Goal: Task Accomplishment & Management: Complete application form

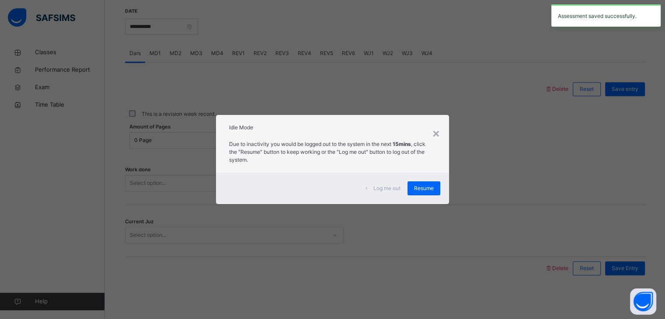
scroll to position [338, 0]
click at [411, 187] on div "Resume" at bounding box center [423, 188] width 33 height 14
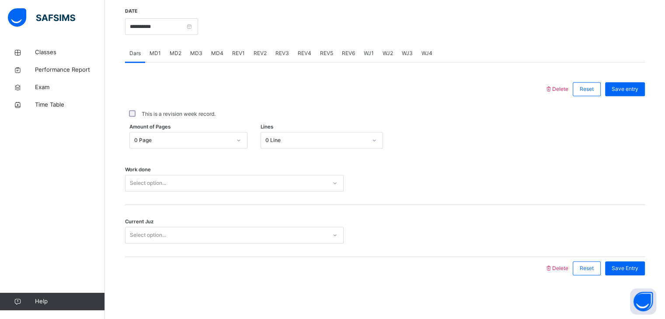
click at [292, 312] on div "Back / FT Boys Class 2 FT Boys Class 2 Full Time Boys Third Term [DATE]-[DATE] …" at bounding box center [385, 12] width 560 height 613
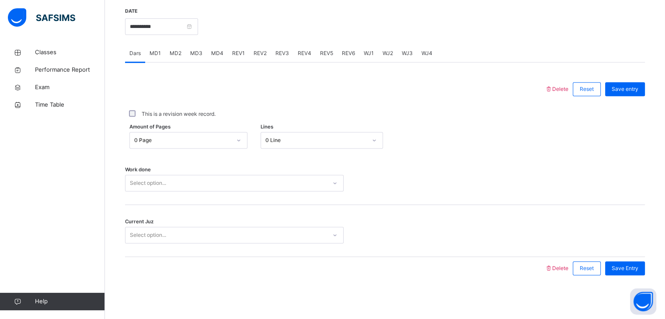
click at [292, 312] on div "Back / FT Boys Class 2 FT Boys Class 2 Full Time Boys Third Term [DATE]-[DATE] …" at bounding box center [385, 12] width 560 height 613
click at [645, 197] on div "Work done Select option..." at bounding box center [385, 179] width 520 height 52
click at [321, 191] on div "Work done Select option..." at bounding box center [385, 179] width 520 height 52
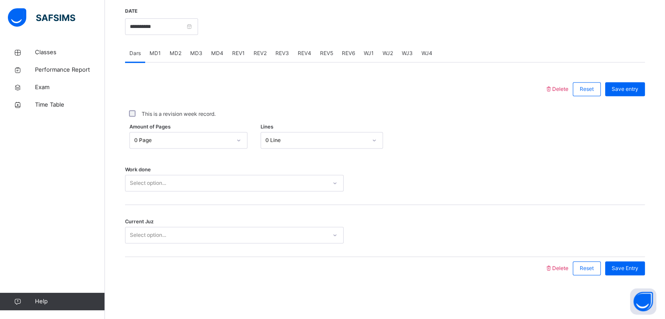
drag, startPoint x: 321, startPoint y: 191, endPoint x: 327, endPoint y: 180, distance: 13.1
click at [327, 180] on div "Work done Select option..." at bounding box center [385, 179] width 520 height 52
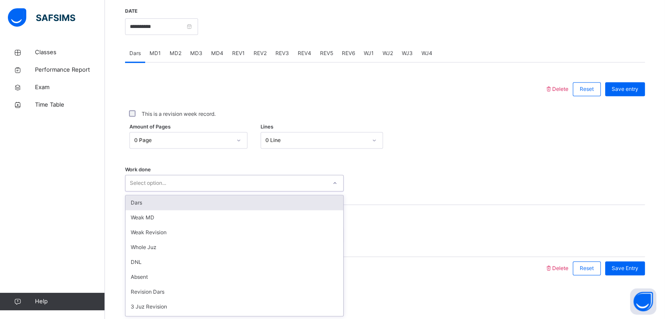
click at [327, 180] on div at bounding box center [335, 183] width 17 height 16
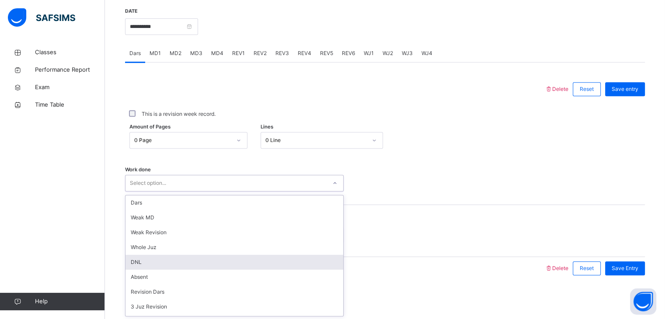
click at [220, 267] on div "DNL" at bounding box center [234, 262] width 218 height 15
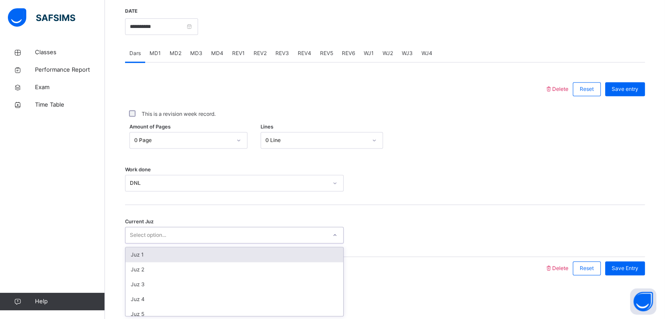
click at [237, 240] on div "Select option..." at bounding box center [225, 236] width 201 height 14
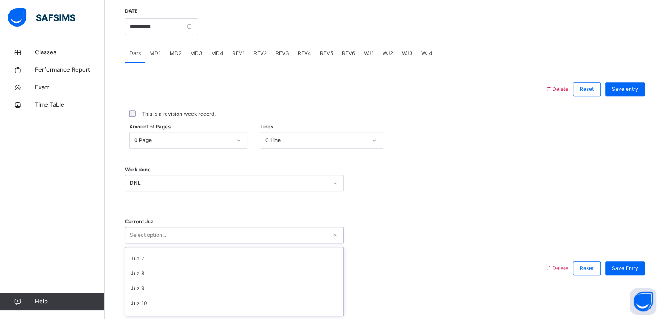
scroll to position [91, 0]
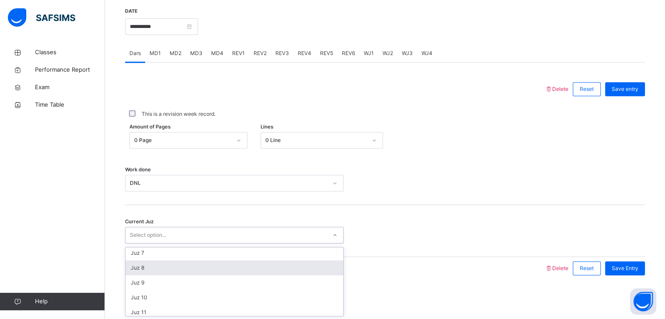
click at [233, 261] on div "Juz 8" at bounding box center [234, 268] width 218 height 15
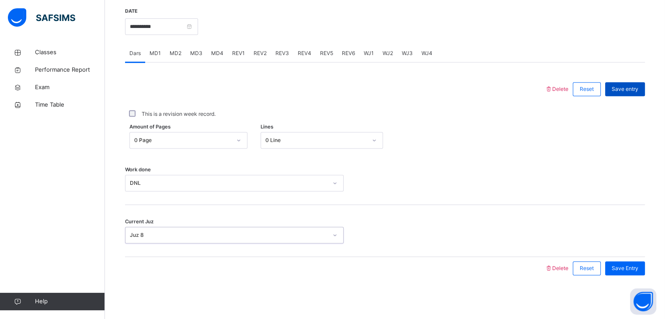
click at [634, 92] on span "Save entry" at bounding box center [625, 89] width 27 height 8
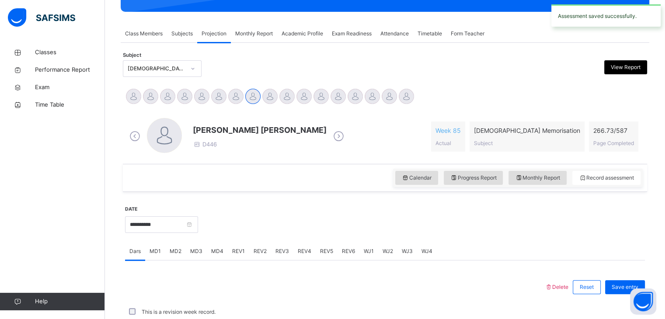
scroll to position [338, 0]
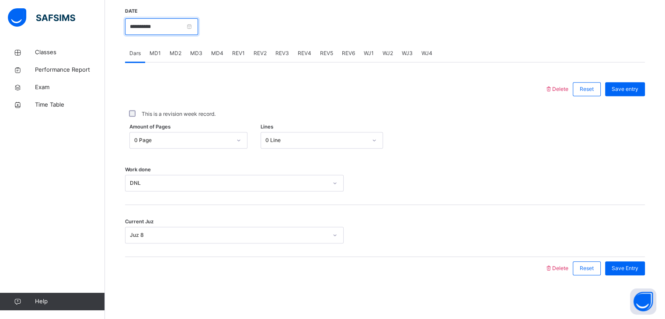
drag, startPoint x: 175, startPoint y: 32, endPoint x: 157, endPoint y: 50, distance: 25.4
click at [157, 50] on div "**********" at bounding box center [385, 143] width 520 height 290
click at [157, 50] on span "MD1" at bounding box center [155, 53] width 11 height 8
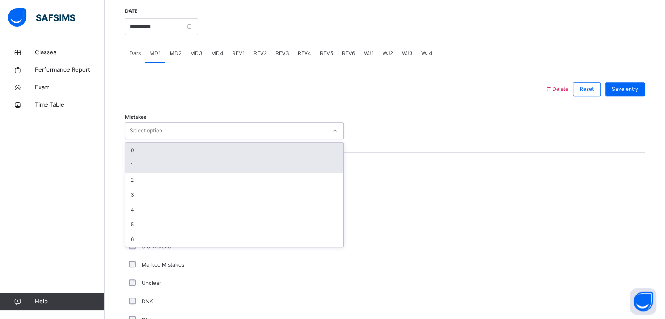
click at [125, 164] on div "1" at bounding box center [234, 165] width 218 height 15
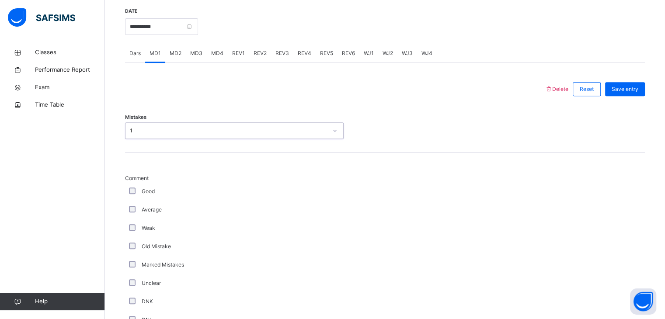
click at [125, 198] on div "Good" at bounding box center [234, 191] width 219 height 18
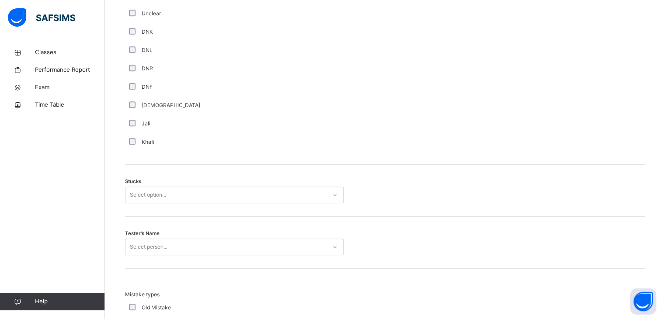
scroll to position [610, 0]
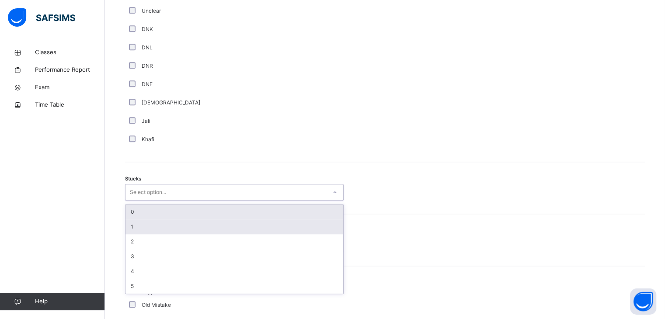
click at [126, 223] on div "1" at bounding box center [234, 226] width 218 height 15
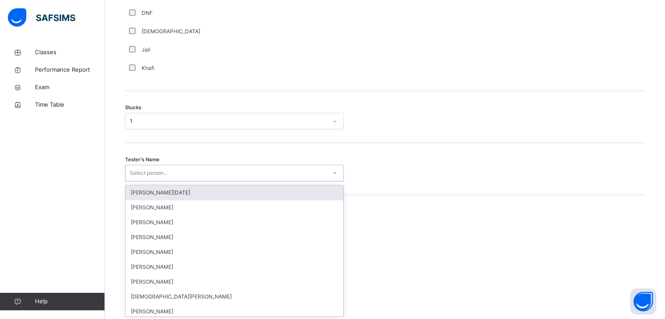
scroll to position [682, 0]
type input "****"
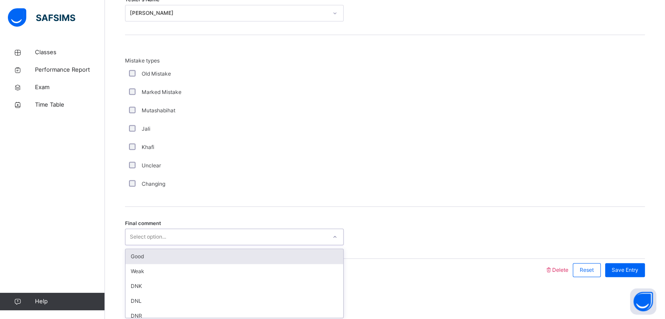
scroll to position [842, 0]
click at [128, 250] on div "Good" at bounding box center [234, 255] width 218 height 15
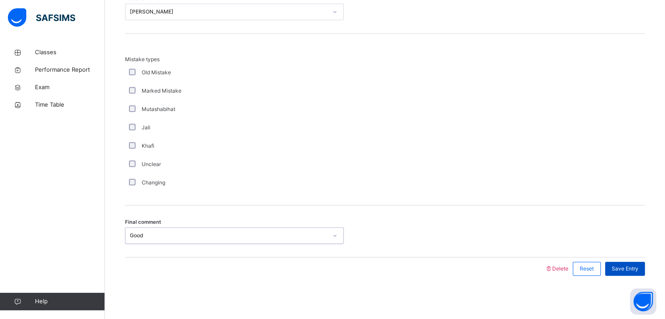
click at [628, 274] on div "Save Entry" at bounding box center [625, 269] width 40 height 14
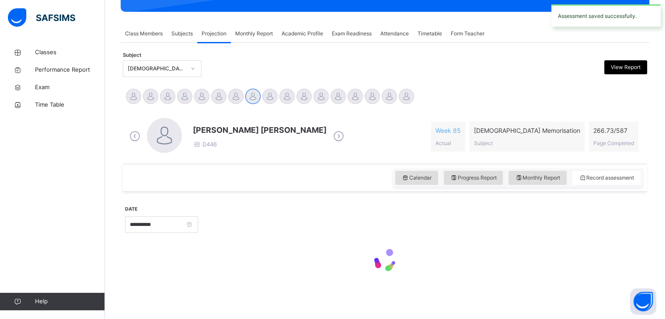
scroll to position [139, 0]
click at [95, 203] on div "Classes Performance Report Exam Time Table Help" at bounding box center [52, 177] width 105 height 284
click at [97, 206] on div "Classes Performance Report Exam Time Table Help" at bounding box center [52, 177] width 105 height 284
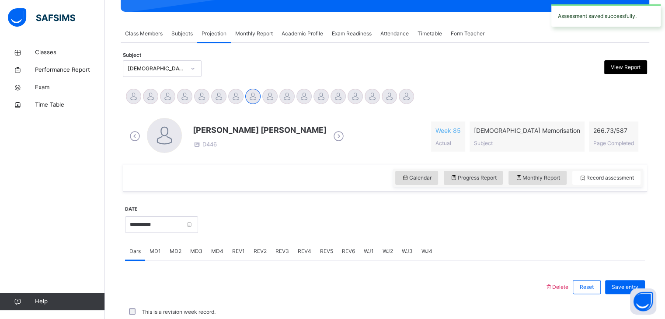
scroll to position [338, 0]
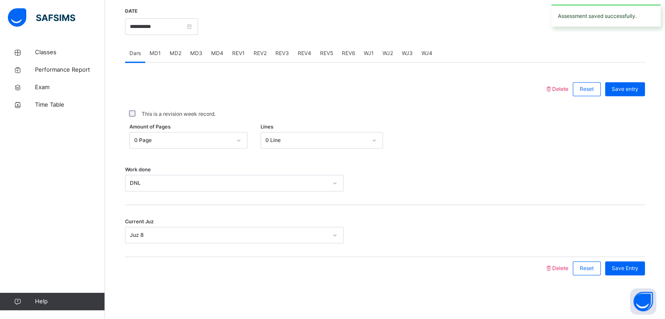
click at [273, 14] on div at bounding box center [421, 26] width 438 height 38
click at [219, 59] on div "MD4" at bounding box center [217, 53] width 21 height 17
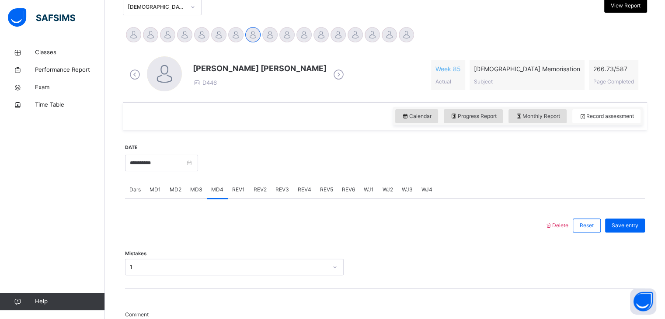
scroll to position [199, 0]
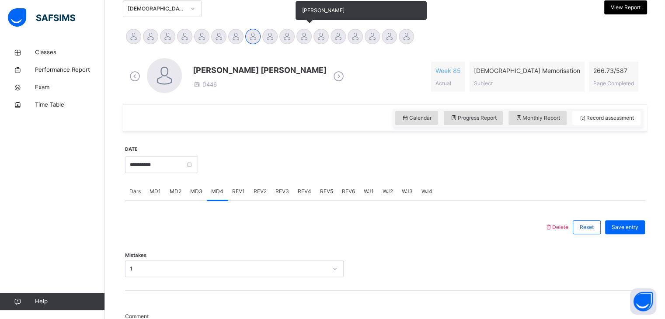
click at [303, 38] on div at bounding box center [303, 36] width 15 height 15
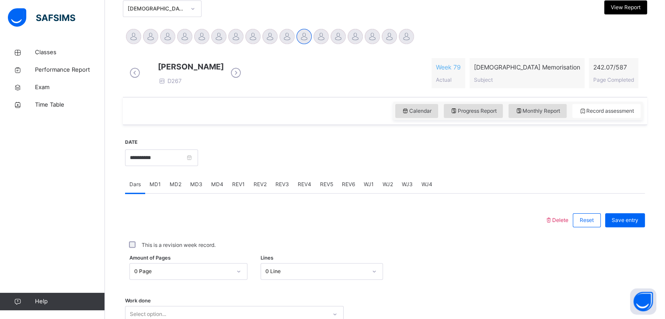
click at [154, 188] on span "MD1" at bounding box center [155, 185] width 11 height 8
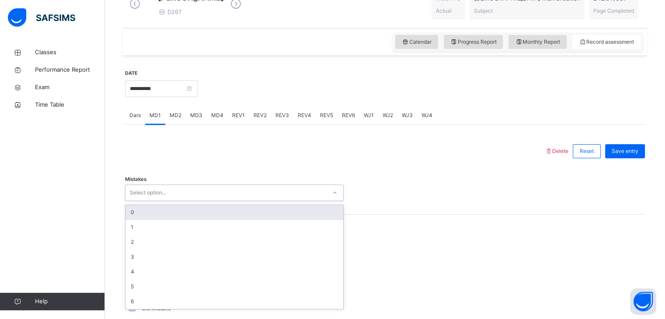
scroll to position [269, 0]
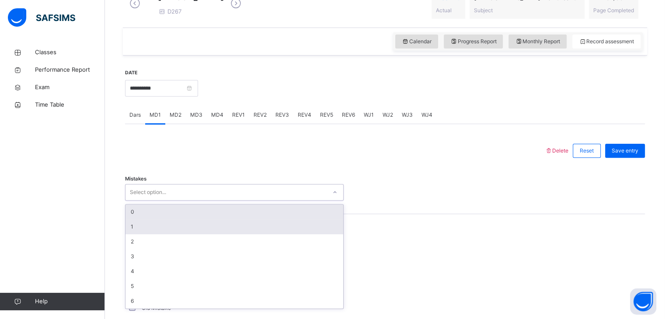
click at [127, 231] on div "1" at bounding box center [234, 226] width 218 height 15
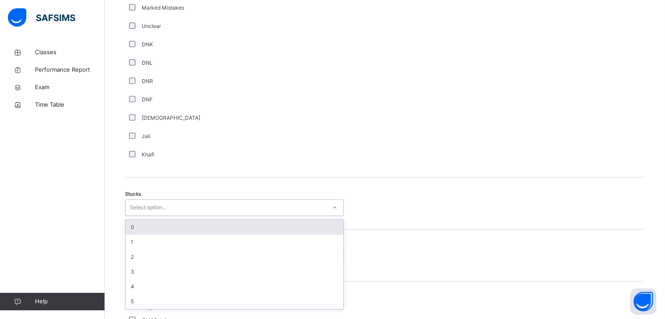
scroll to position [588, 0]
click at [126, 247] on div "1" at bounding box center [234, 242] width 218 height 15
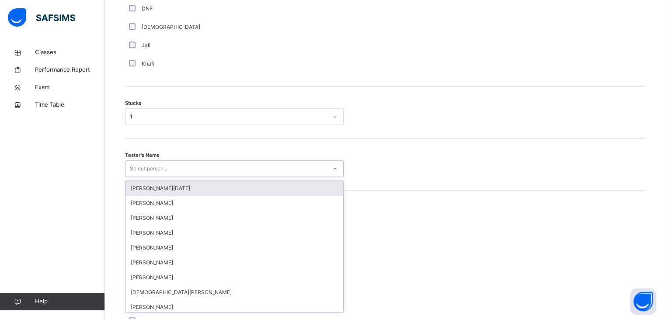
scroll to position [682, 0]
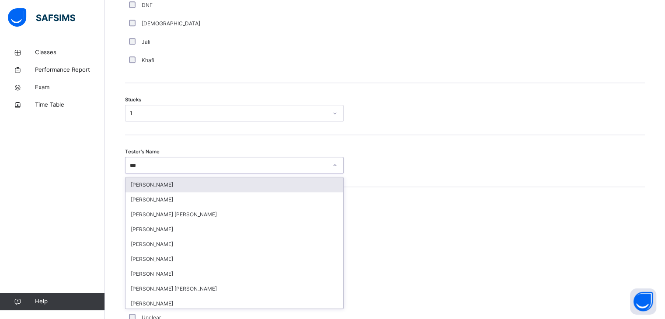
type input "****"
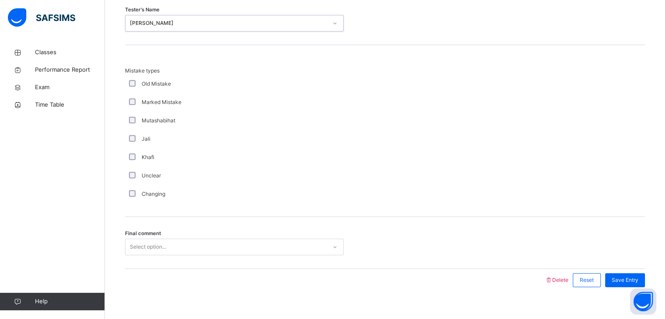
scroll to position [842, 0]
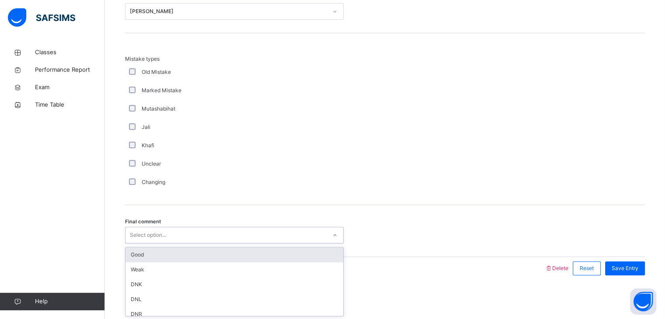
click at [125, 253] on div "Good" at bounding box center [234, 254] width 218 height 15
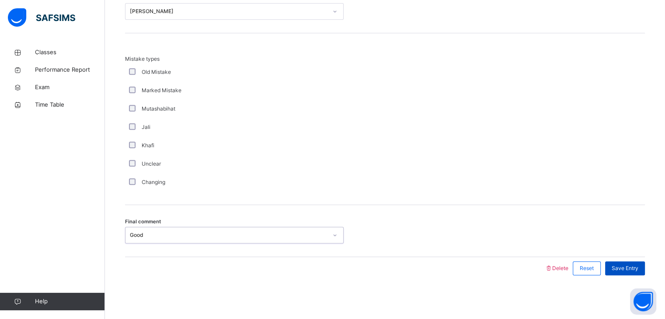
click at [637, 273] on div "Save Entry" at bounding box center [625, 268] width 40 height 14
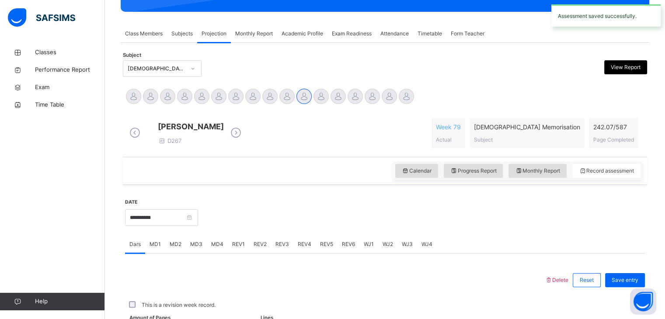
scroll to position [338, 0]
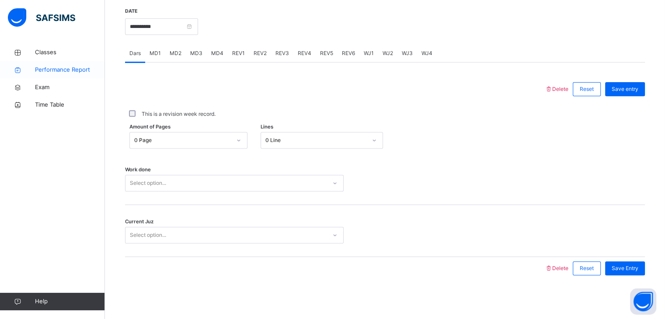
click at [0, 63] on link "Performance Report" at bounding box center [52, 69] width 105 height 17
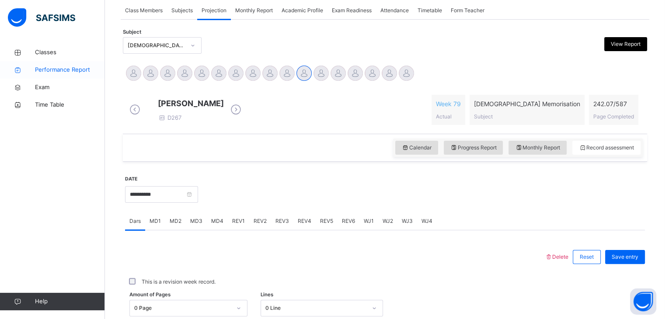
select select "****"
select select "*"
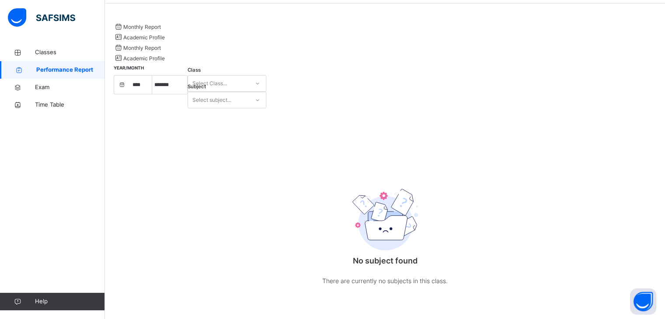
scroll to position [0, 0]
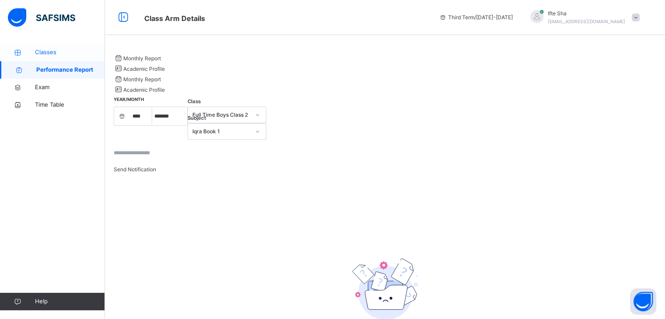
click at [31, 49] on icon at bounding box center [17, 52] width 35 height 7
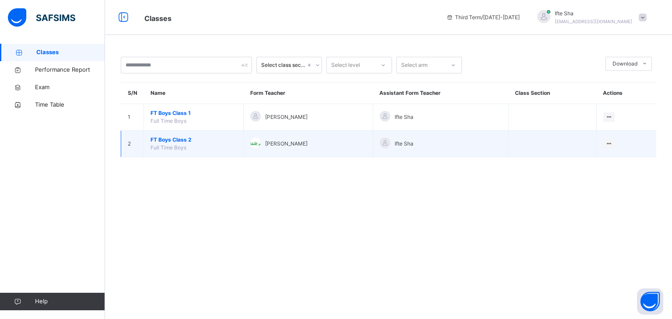
click at [159, 136] on span "FT Boys Class 2" at bounding box center [193, 140] width 86 height 8
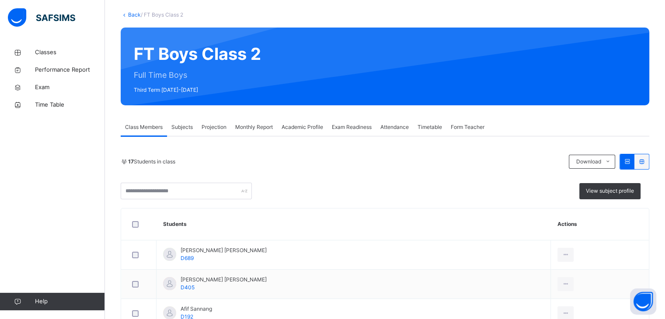
scroll to position [90, 0]
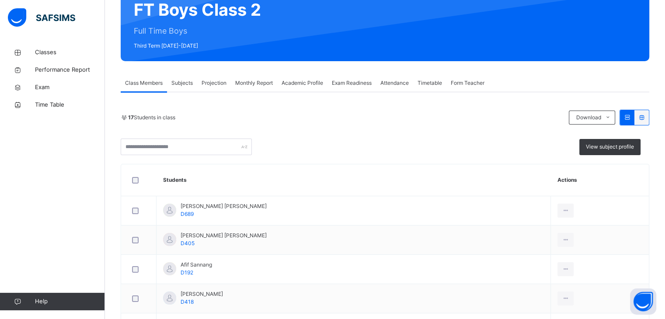
click at [207, 80] on span "Projection" at bounding box center [214, 83] width 25 height 8
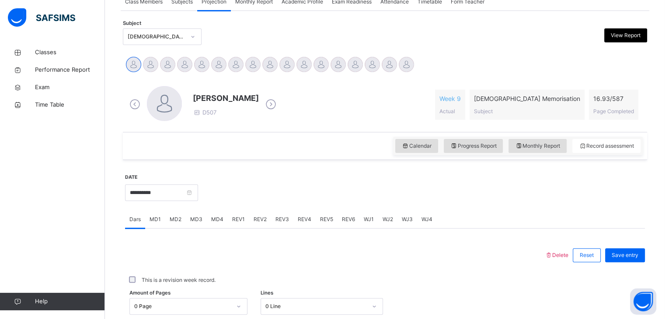
scroll to position [176, 0]
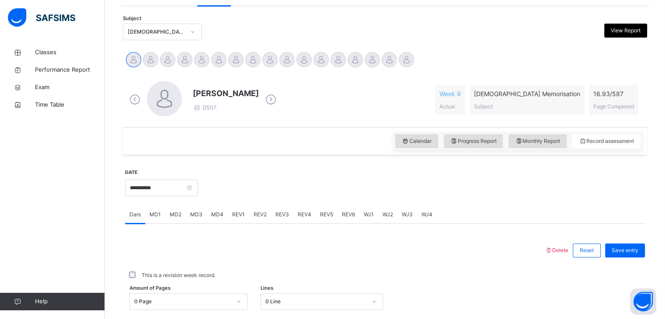
click at [271, 78] on div "[PERSON_NAME] D507 Week 9 Actual [DEMOGRAPHIC_DATA] Memorisation Subject 16.93 …" at bounding box center [385, 100] width 520 height 50
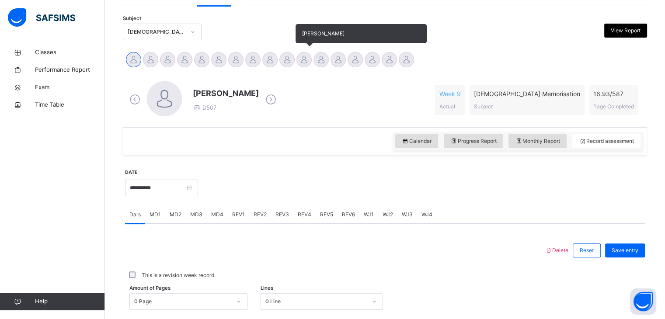
click at [299, 61] on div at bounding box center [303, 59] width 15 height 15
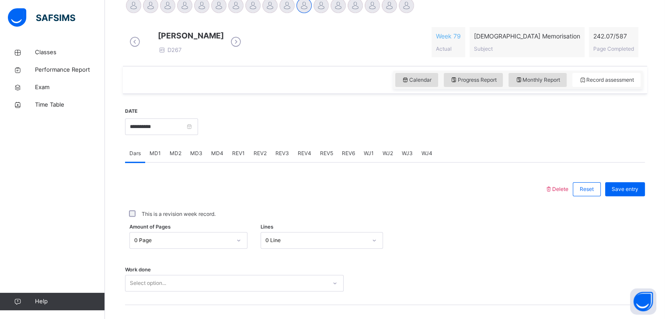
scroll to position [238, 0]
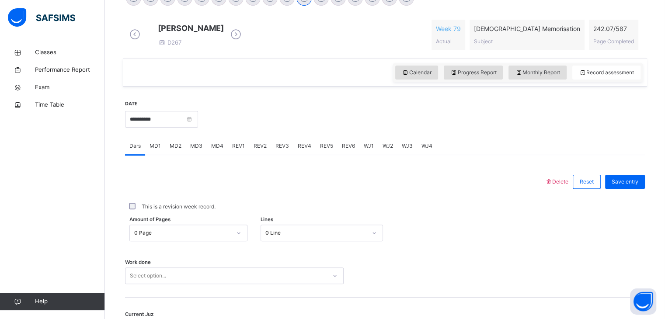
click at [158, 150] on span "MD1" at bounding box center [155, 146] width 11 height 8
click at [219, 150] on span "MD4" at bounding box center [217, 146] width 12 height 8
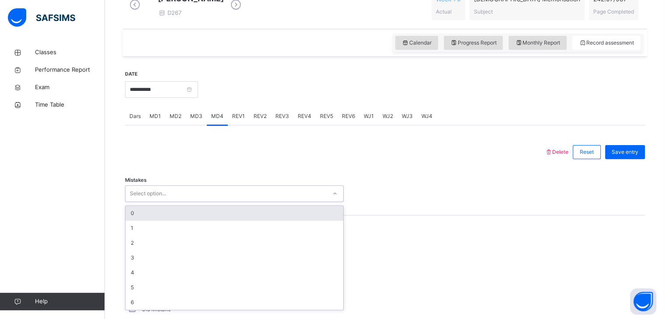
scroll to position [269, 0]
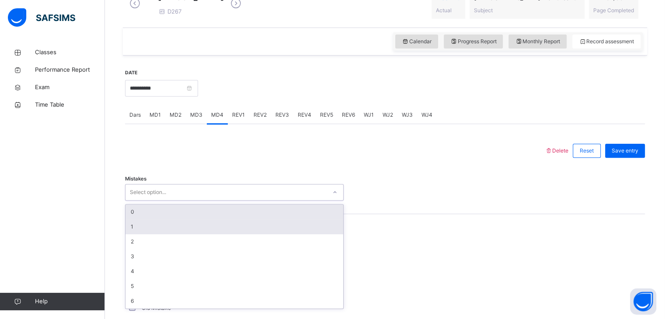
click at [126, 231] on div "1" at bounding box center [234, 226] width 218 height 15
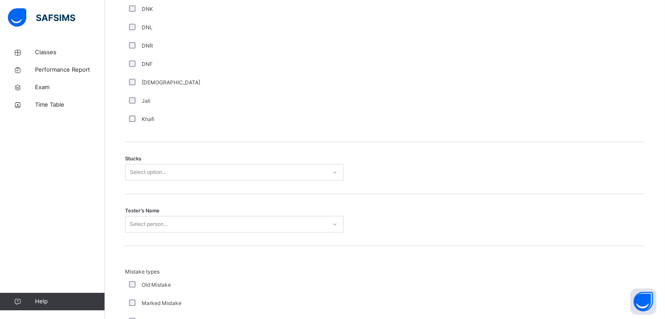
scroll to position [624, 0]
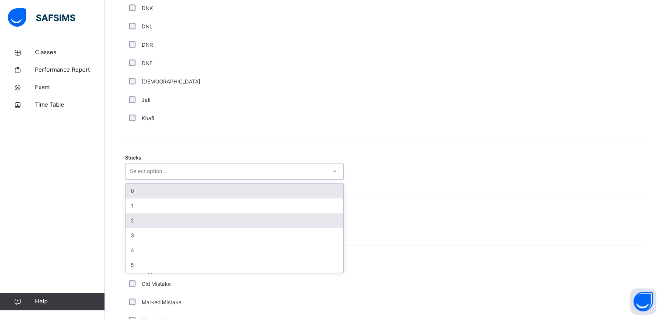
click at [130, 228] on div "2" at bounding box center [234, 220] width 218 height 15
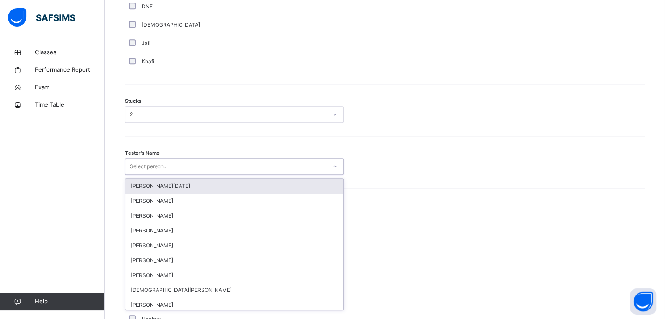
scroll to position [682, 0]
type input "****"
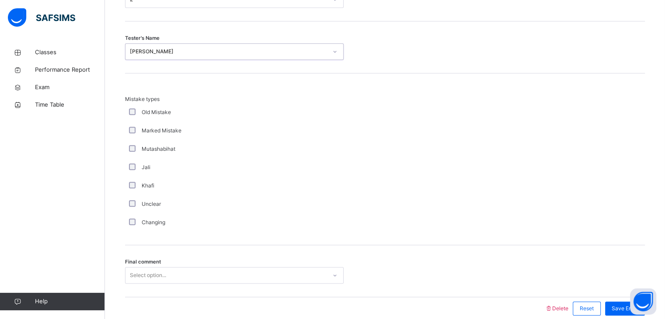
scroll to position [842, 0]
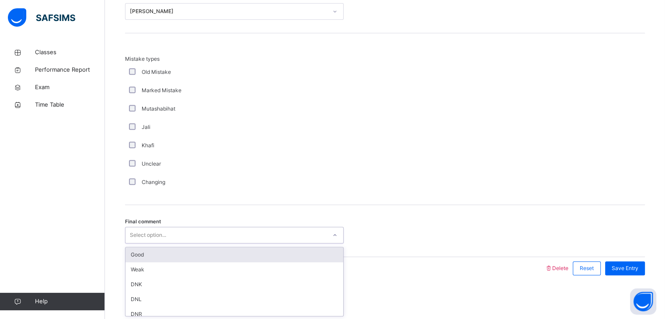
click at [130, 249] on div "Good" at bounding box center [234, 254] width 218 height 15
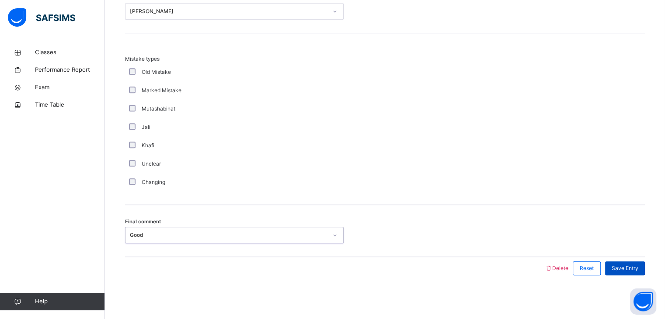
click at [637, 268] on span "Save Entry" at bounding box center [625, 269] width 27 height 8
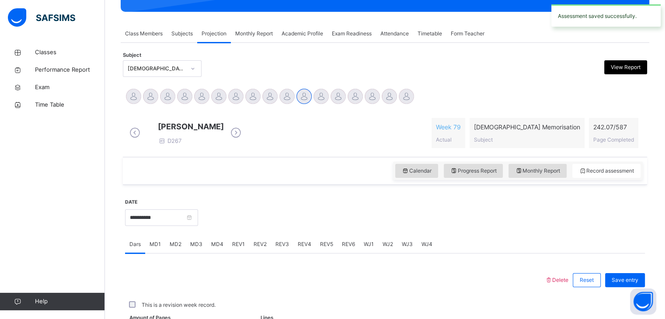
scroll to position [338, 0]
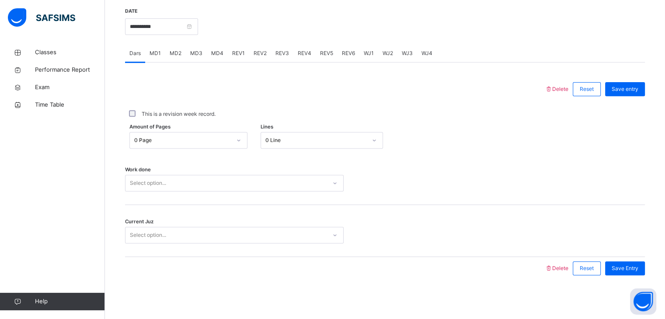
click at [161, 121] on div "This is a revision week record." at bounding box center [385, 114] width 520 height 18
click at [245, 54] on div "REV1" at bounding box center [238, 53] width 21 height 17
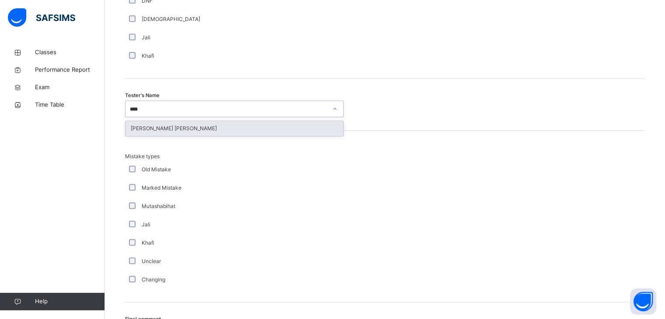
type input "*****"
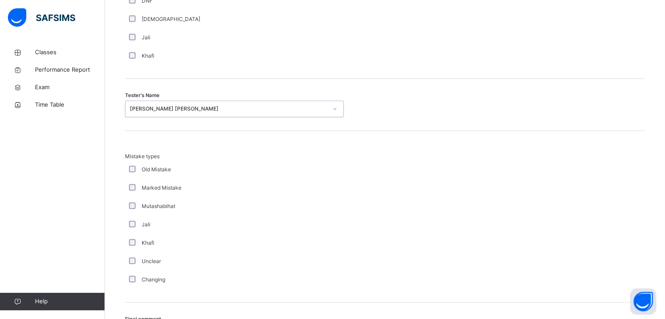
scroll to position [946, 0]
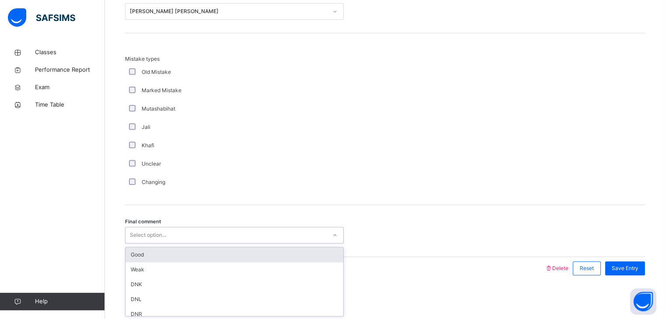
click at [130, 252] on div "Good" at bounding box center [234, 254] width 218 height 15
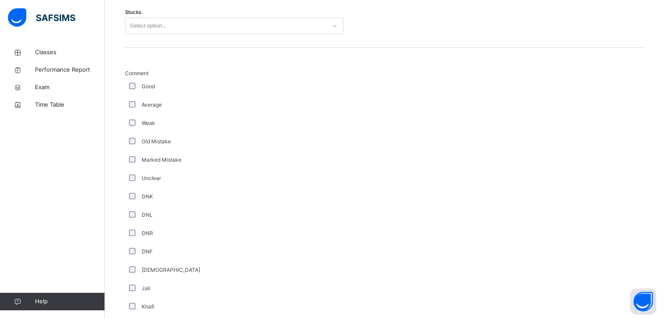
scroll to position [589, 0]
click at [123, 91] on div "**********" at bounding box center [385, 189] width 524 height 908
click at [122, 94] on div "**********" at bounding box center [385, 127] width 529 height 1042
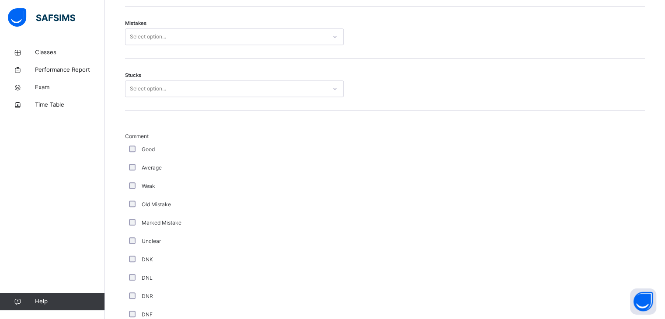
scroll to position [524, 0]
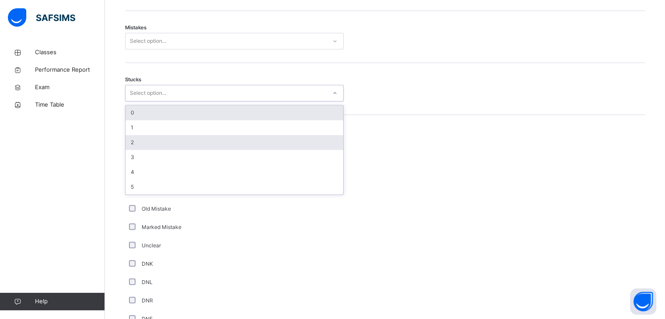
click at [128, 150] on div "2" at bounding box center [234, 142] width 218 height 15
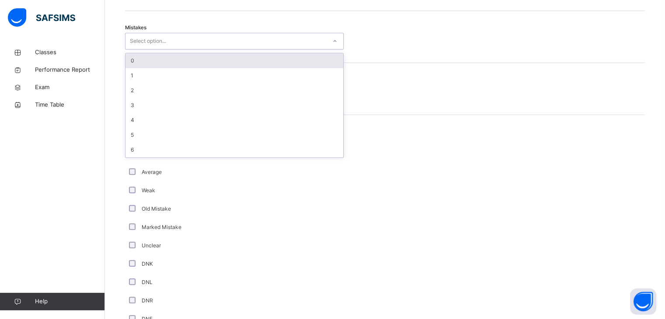
click at [131, 66] on div "0" at bounding box center [234, 60] width 218 height 15
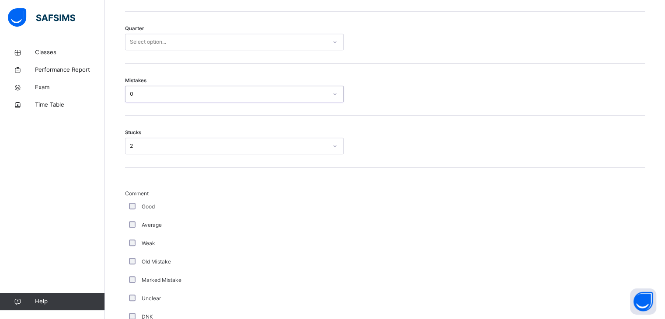
scroll to position [413, 0]
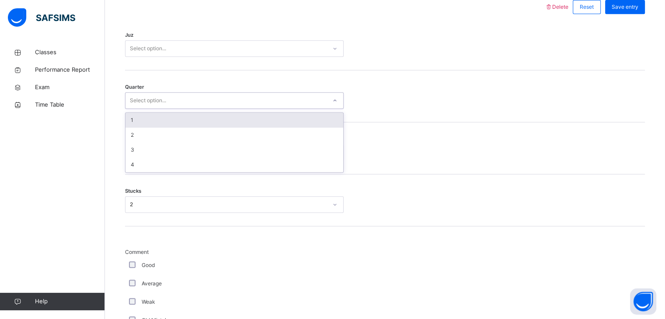
click at [112, 139] on div "Back / FT Boys Class 2 FT Boys Class 2 Full Time Boys Third Term [DATE]-[DATE] …" at bounding box center [385, 238] width 560 height 1215
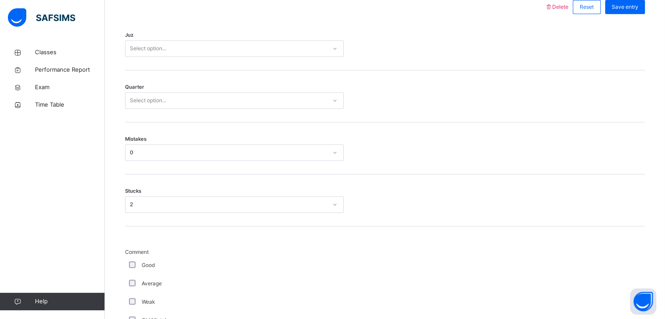
click at [125, 122] on div "Quarter Select option..." at bounding box center [385, 96] width 520 height 52
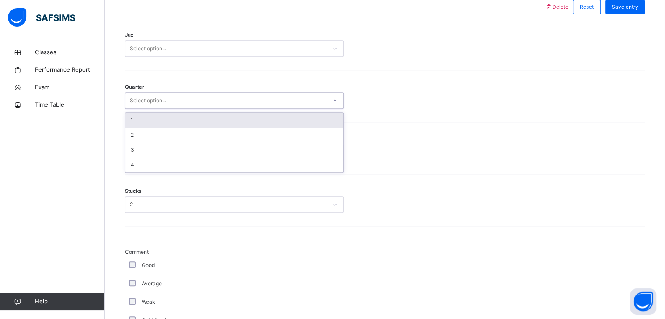
click at [126, 124] on div "1" at bounding box center [234, 120] width 218 height 15
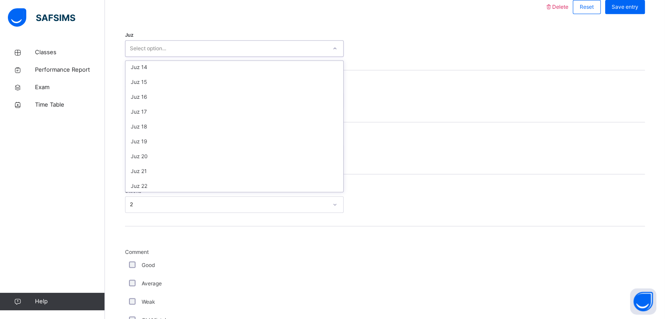
scroll to position [315, 0]
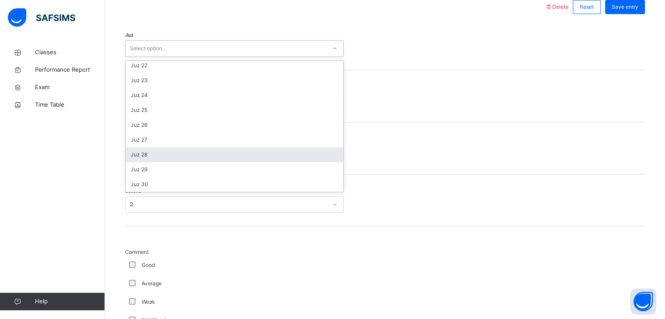
click at [134, 162] on div "Juz 28" at bounding box center [234, 154] width 218 height 15
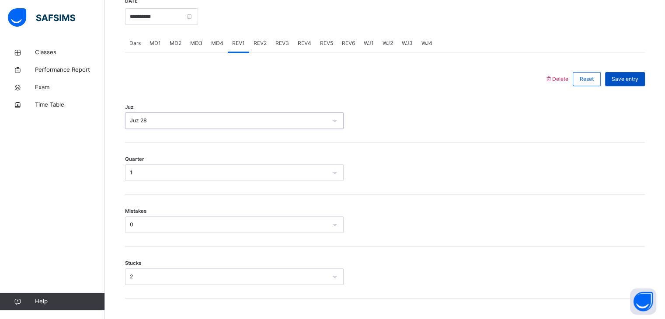
click at [637, 86] on div "Save entry" at bounding box center [625, 79] width 40 height 14
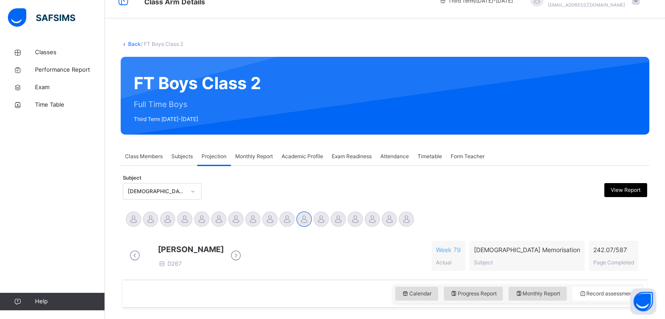
scroll to position [17, 0]
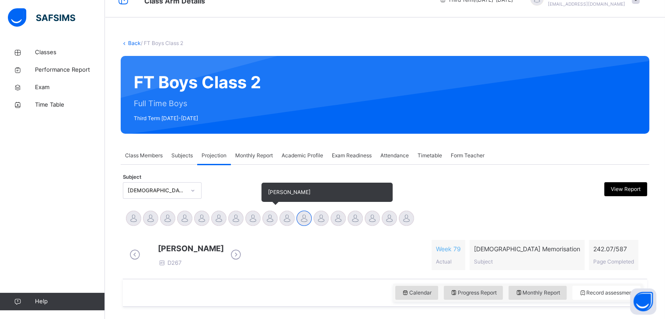
click at [265, 214] on div at bounding box center [269, 218] width 15 height 15
click at [248, 214] on div at bounding box center [252, 218] width 15 height 15
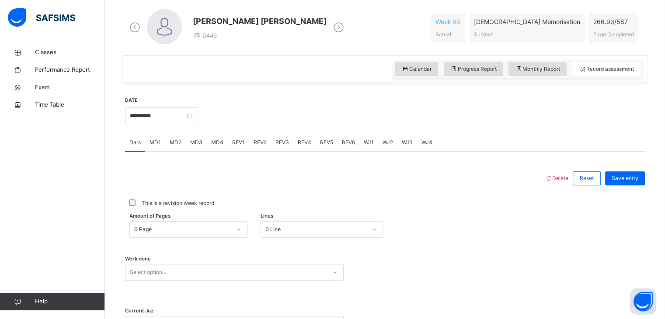
scroll to position [297, 0]
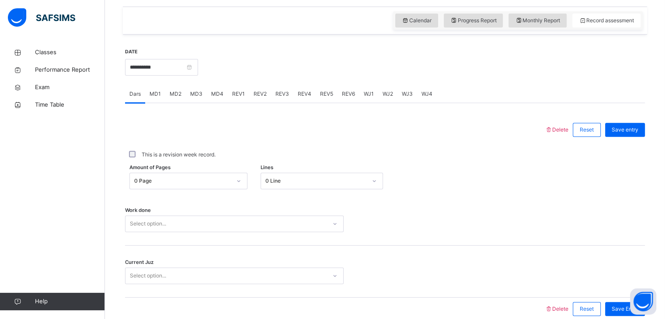
click at [248, 214] on div "Work done Select option..." at bounding box center [385, 220] width 520 height 52
click at [248, 219] on div "Select option..." at bounding box center [234, 224] width 219 height 17
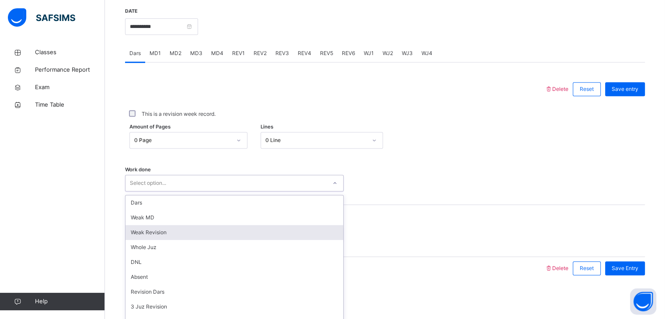
click at [247, 230] on div "Weak Revision" at bounding box center [234, 232] width 218 height 15
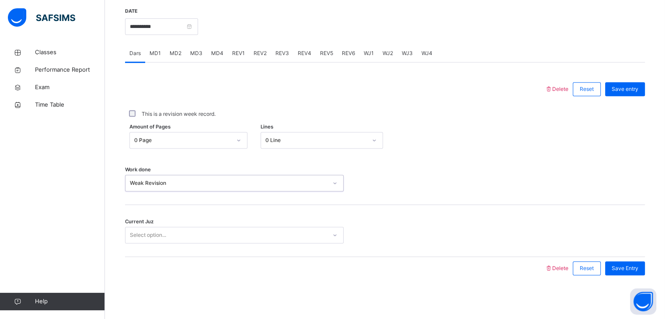
click at [245, 240] on div "Select option..." at bounding box center [225, 236] width 201 height 14
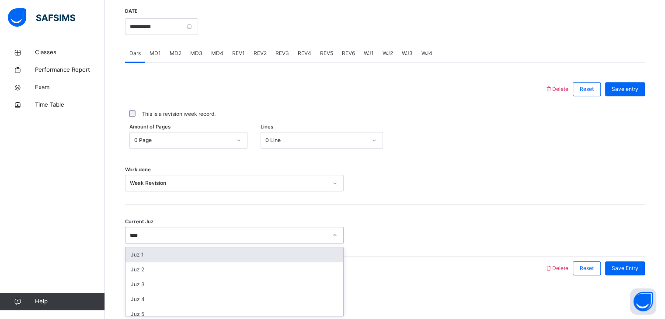
type input "*****"
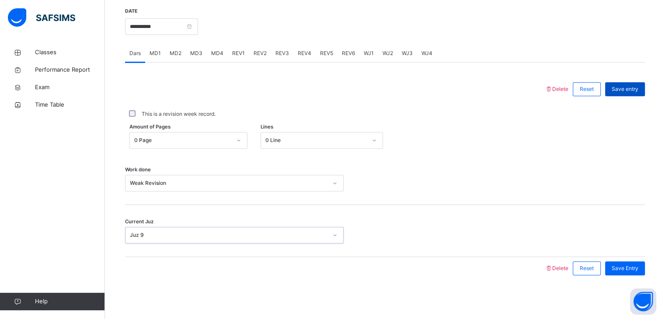
click at [628, 94] on div "Save entry" at bounding box center [625, 89] width 40 height 14
click at [220, 52] on span "MD4" at bounding box center [217, 53] width 12 height 8
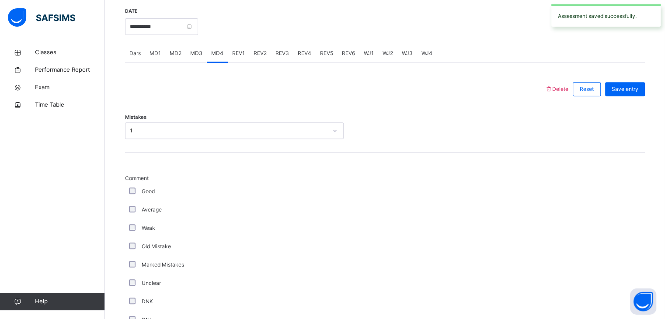
click at [230, 51] on div "REV1" at bounding box center [238, 53] width 21 height 17
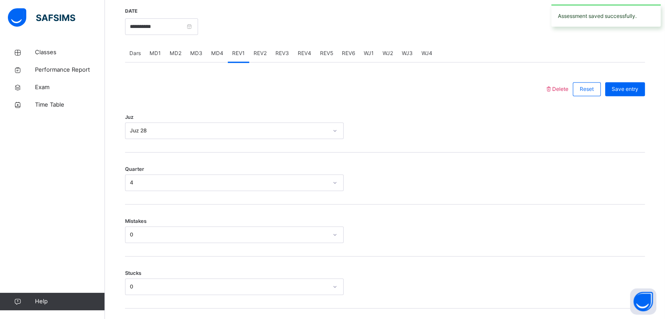
click at [260, 49] on span "REV2" at bounding box center [260, 53] width 13 height 8
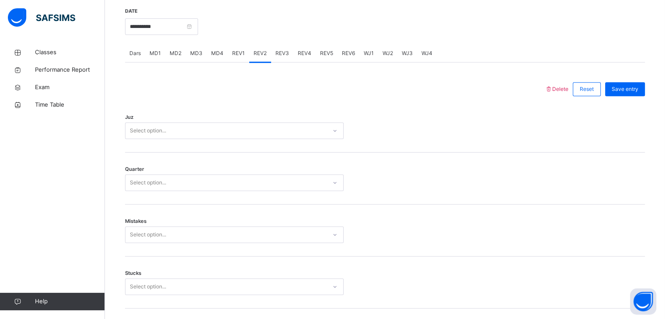
click at [234, 128] on div "Select option..." at bounding box center [225, 131] width 201 height 14
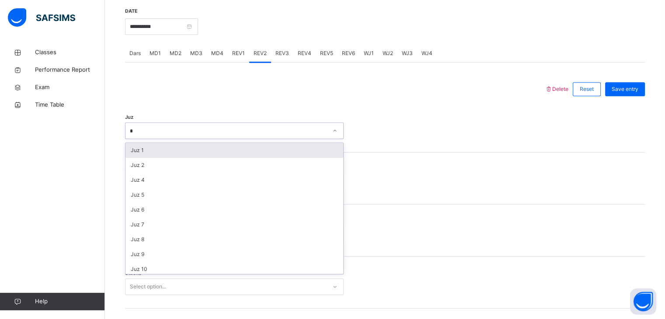
type input "**"
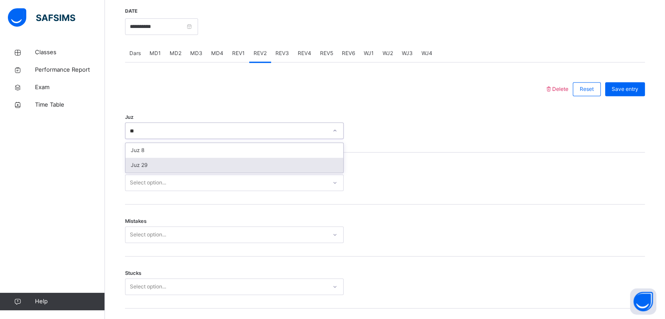
click at [202, 160] on div "Juz 29" at bounding box center [234, 165] width 218 height 15
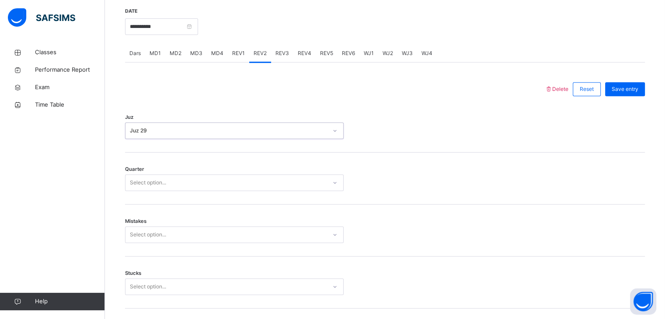
click at [201, 180] on div "Select option..." at bounding box center [225, 183] width 201 height 14
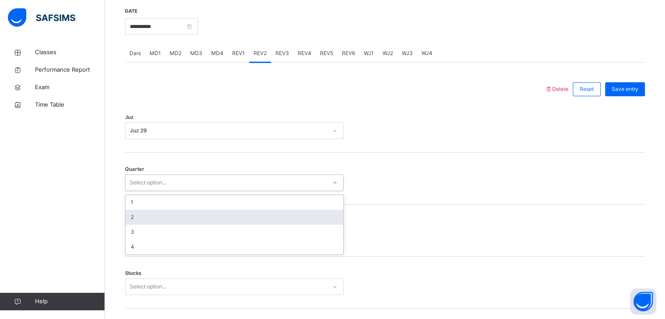
click at [208, 216] on div "2" at bounding box center [234, 217] width 218 height 15
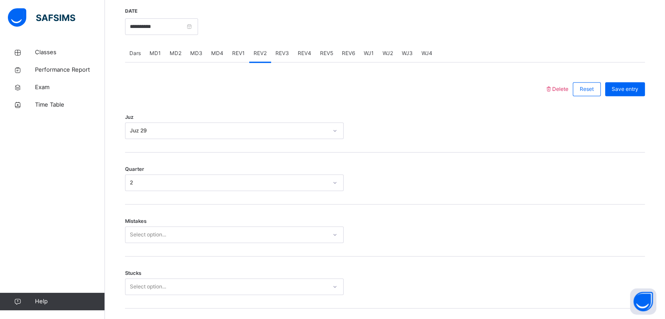
click at [208, 216] on div "Mistakes Select option..." at bounding box center [385, 231] width 520 height 52
click at [206, 239] on div "Select option..." at bounding box center [234, 234] width 219 height 17
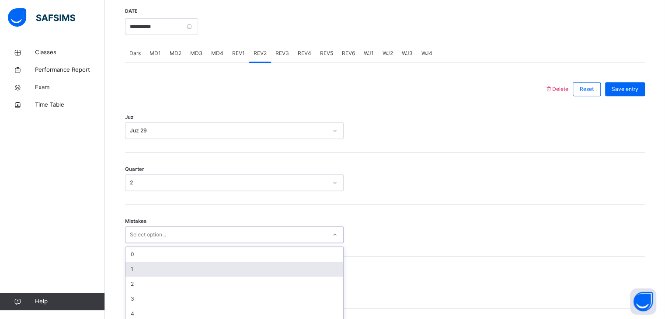
scroll to position [372, 0]
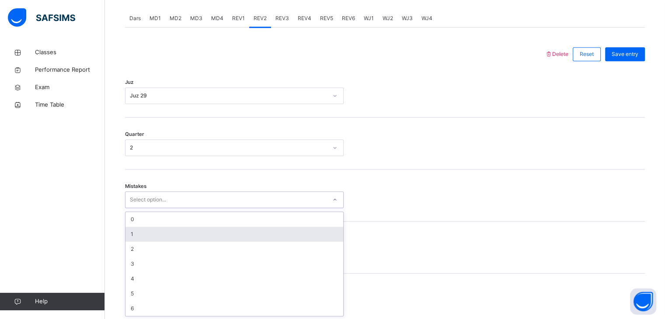
click at [206, 239] on div "1" at bounding box center [234, 234] width 218 height 15
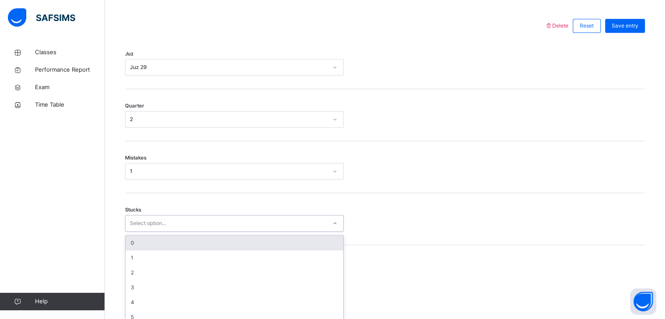
click at [205, 232] on div "option 0 focused, 1 of 6. 6 results available. Use Up and Down to choose option…" at bounding box center [234, 223] width 219 height 17
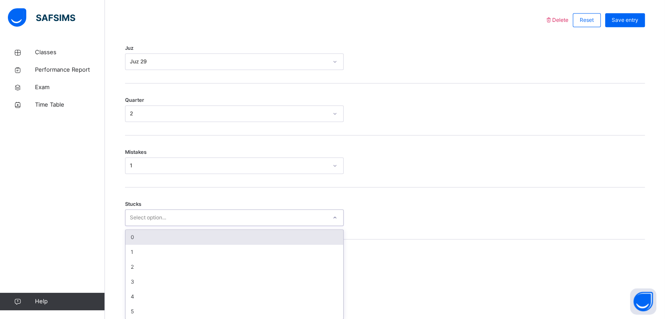
scroll to position [410, 0]
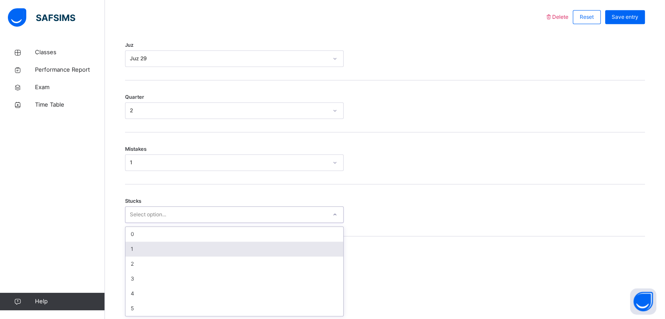
click at [205, 249] on div "1" at bounding box center [234, 249] width 218 height 15
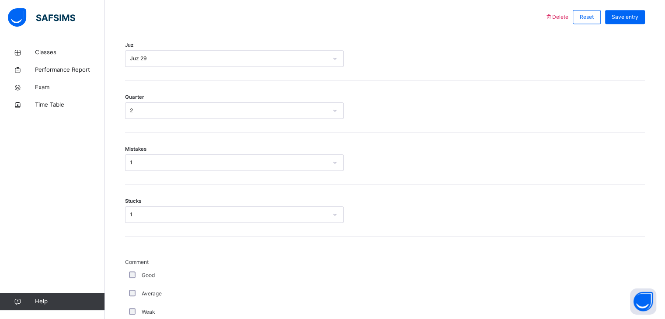
click at [128, 273] on div "Good" at bounding box center [234, 275] width 214 height 8
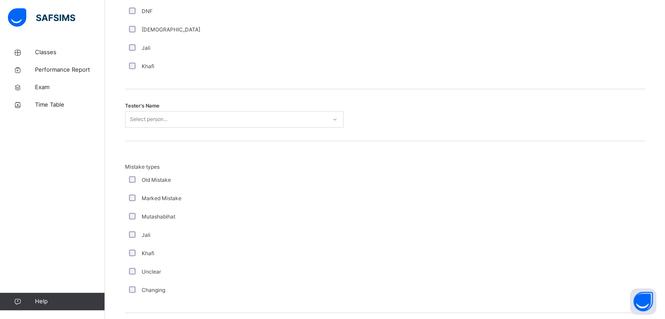
scroll to position [864, 0]
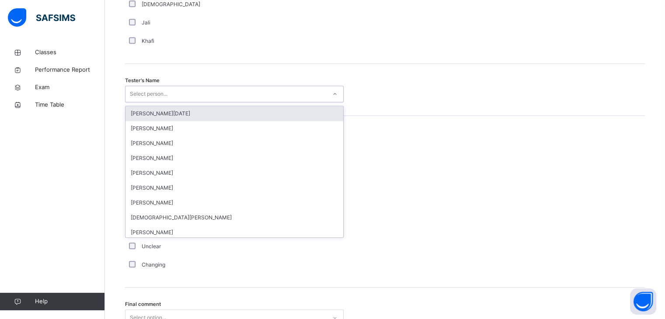
click at [181, 94] on div "Select person..." at bounding box center [225, 94] width 201 height 14
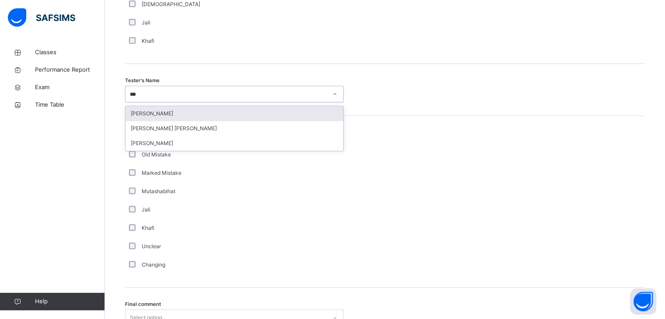
type input "****"
click at [156, 112] on div "[PERSON_NAME]" at bounding box center [234, 113] width 218 height 15
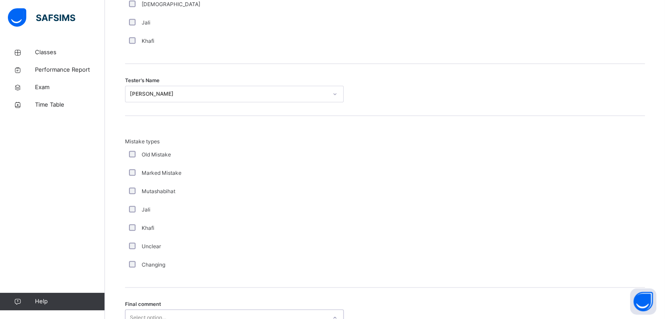
scroll to position [946, 0]
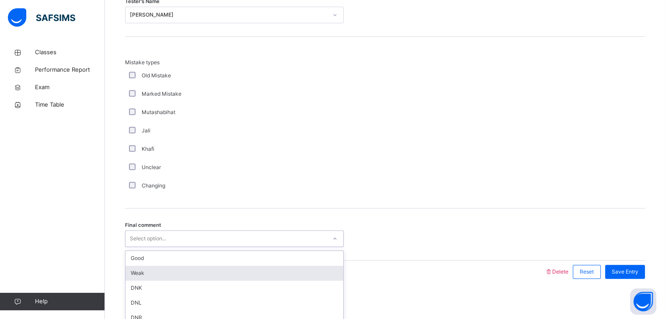
click at [144, 247] on div "option Weak focused, 2 of 6. 6 results available. Use Up and Down to choose opt…" at bounding box center [234, 238] width 219 height 17
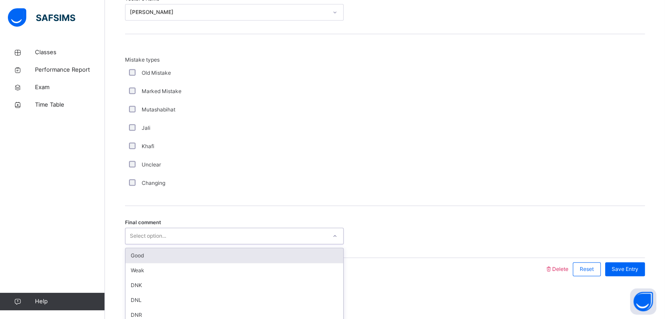
click at [149, 249] on div "Good" at bounding box center [234, 255] width 218 height 15
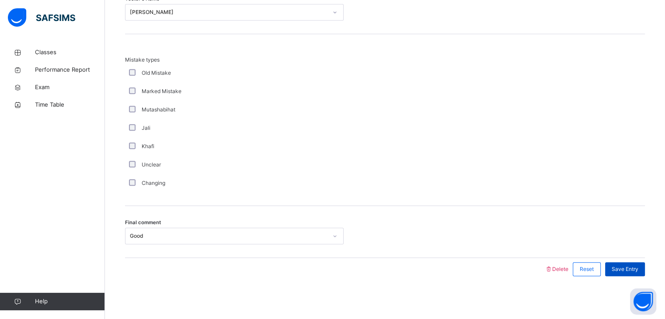
click at [637, 269] on span "Save Entry" at bounding box center [625, 269] width 27 height 8
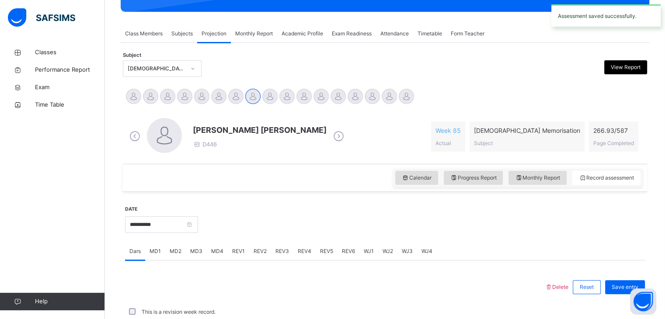
scroll to position [338, 0]
